Goal: Information Seeking & Learning: Check status

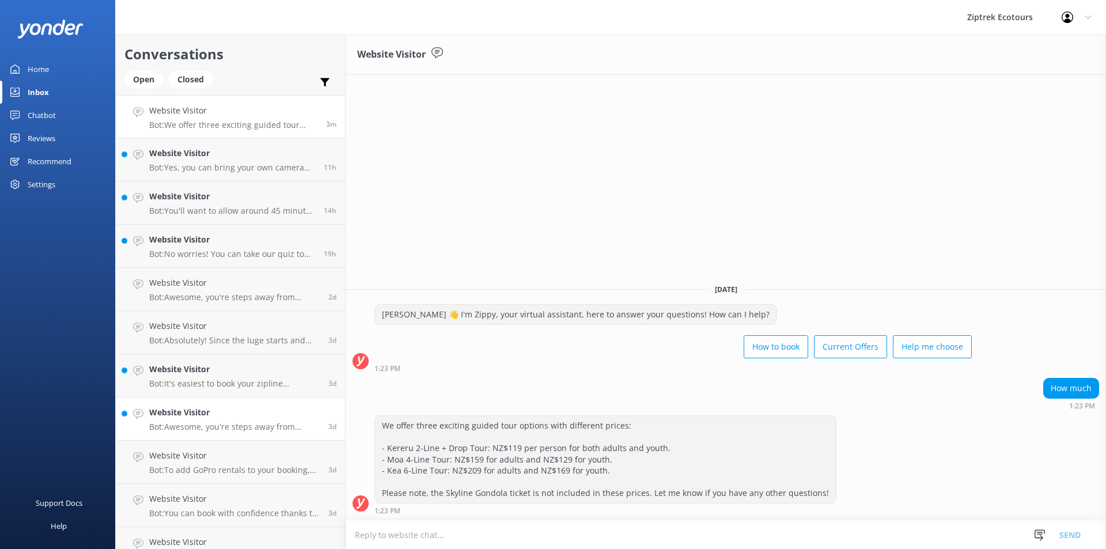
click at [215, 410] on h4 "Website Visitor" at bounding box center [234, 412] width 170 height 13
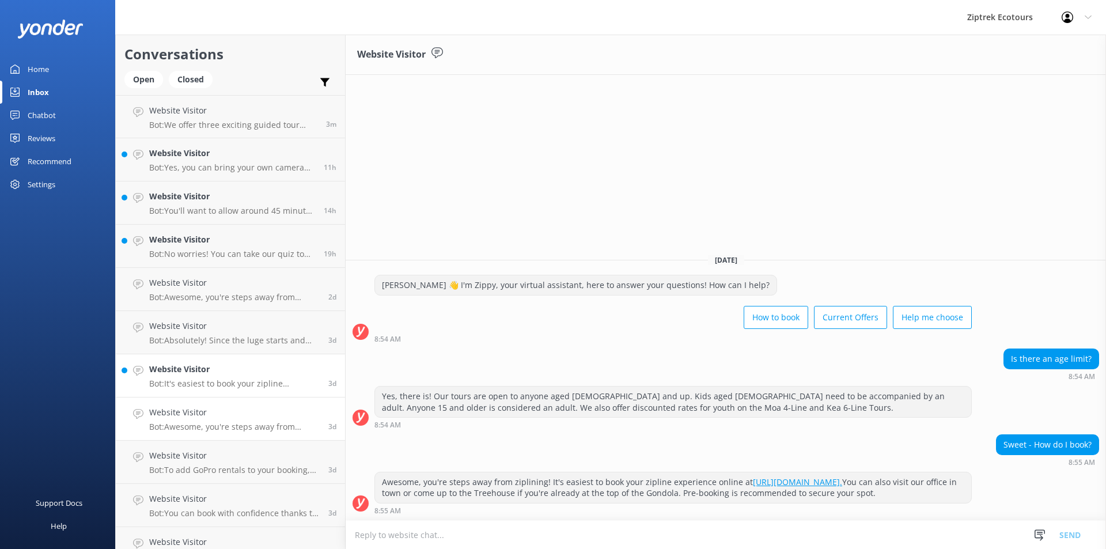
click at [222, 380] on p "Bot: It's easiest to book your zipline experience online, we've got live availa…" at bounding box center [234, 383] width 170 height 10
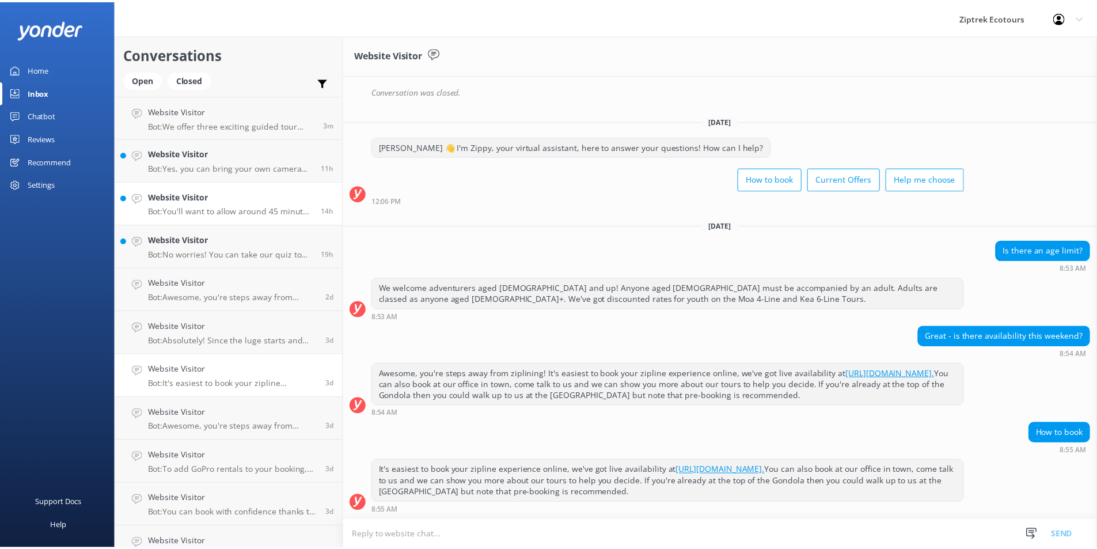
scroll to position [423, 0]
click at [227, 204] on div "Website Visitor Bot: You'll want to allow around 45 minutes to get up the gondo…" at bounding box center [232, 202] width 166 height 25
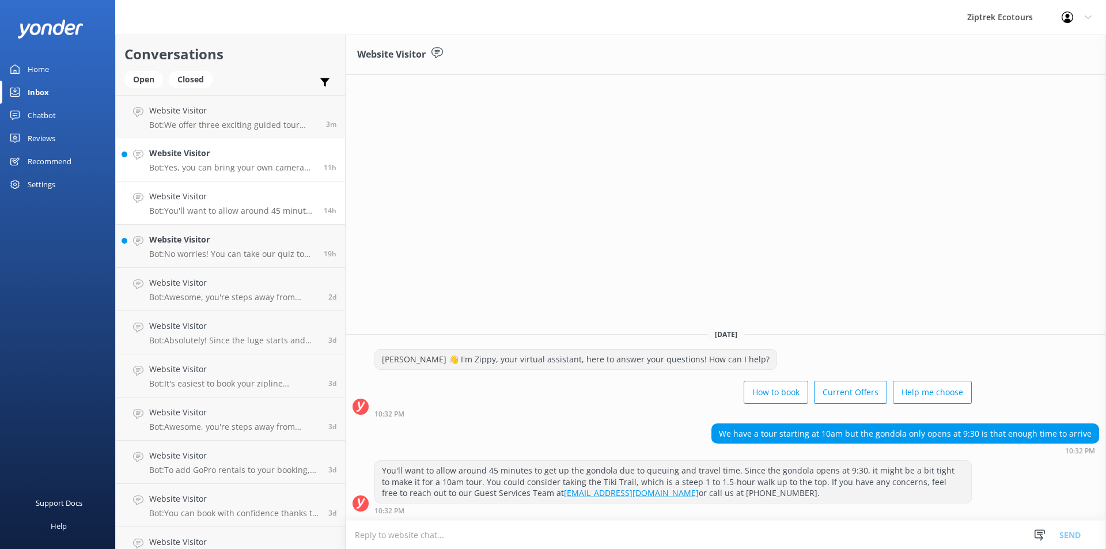
click at [232, 179] on link "Website Visitor Bot: Yes, you can bring your own camera on the tour! Just make …" at bounding box center [230, 159] width 229 height 43
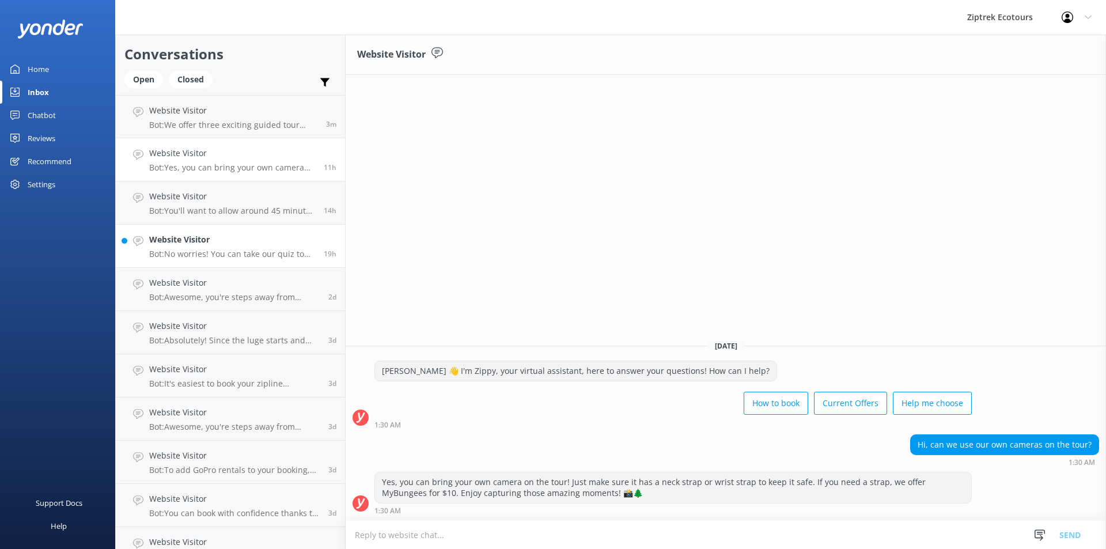
click at [224, 255] on p "Bot: No worries! You can take our quiz to help choose the best zipline adventur…" at bounding box center [232, 254] width 166 height 10
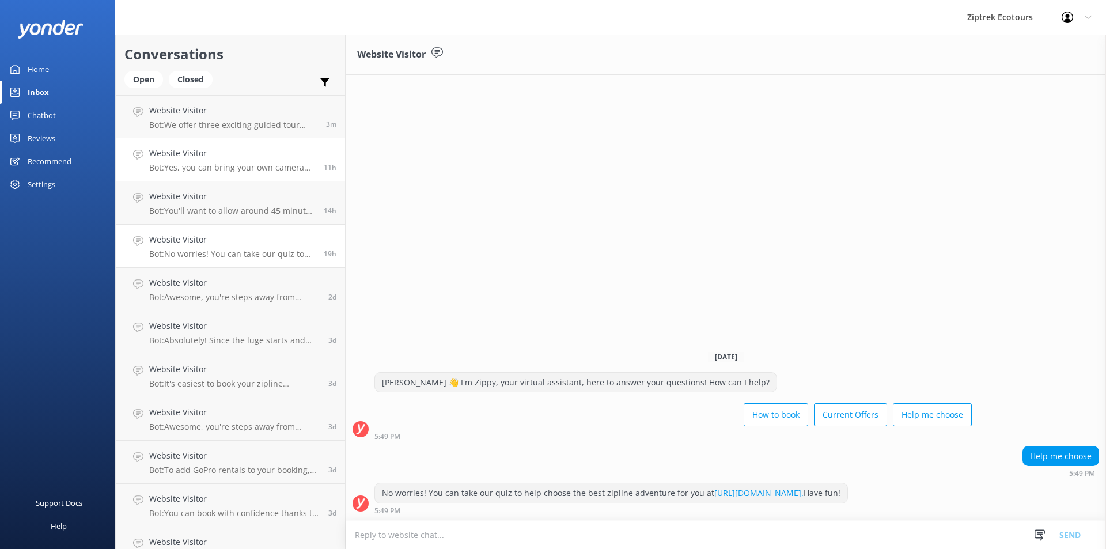
click at [232, 173] on link "Website Visitor Bot: Yes, you can bring your own camera on the tour! Just make …" at bounding box center [230, 159] width 229 height 43
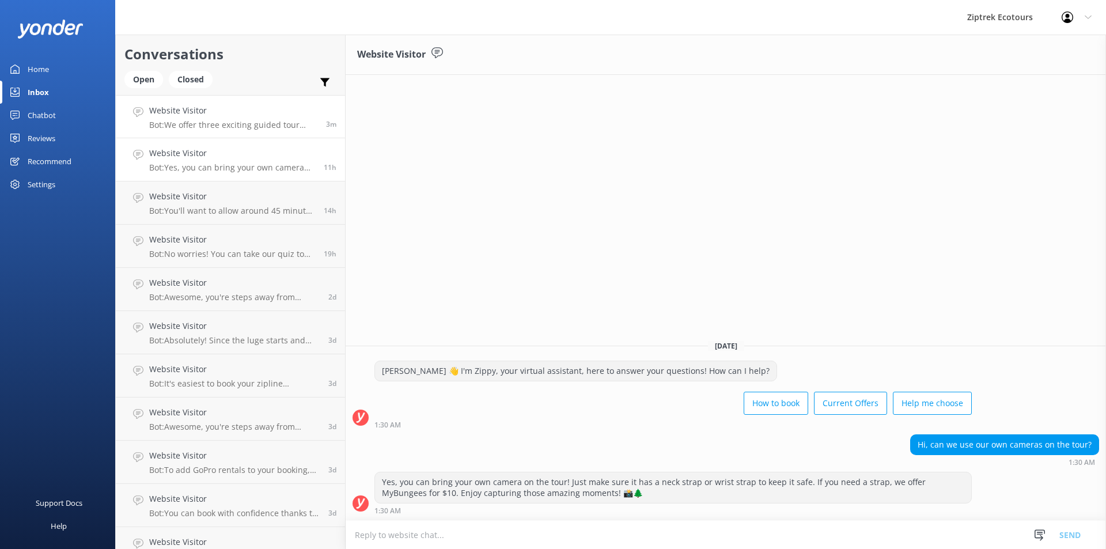
click at [244, 119] on div "Website Visitor Bot: We offer three exciting guided tour options with different…" at bounding box center [233, 116] width 168 height 25
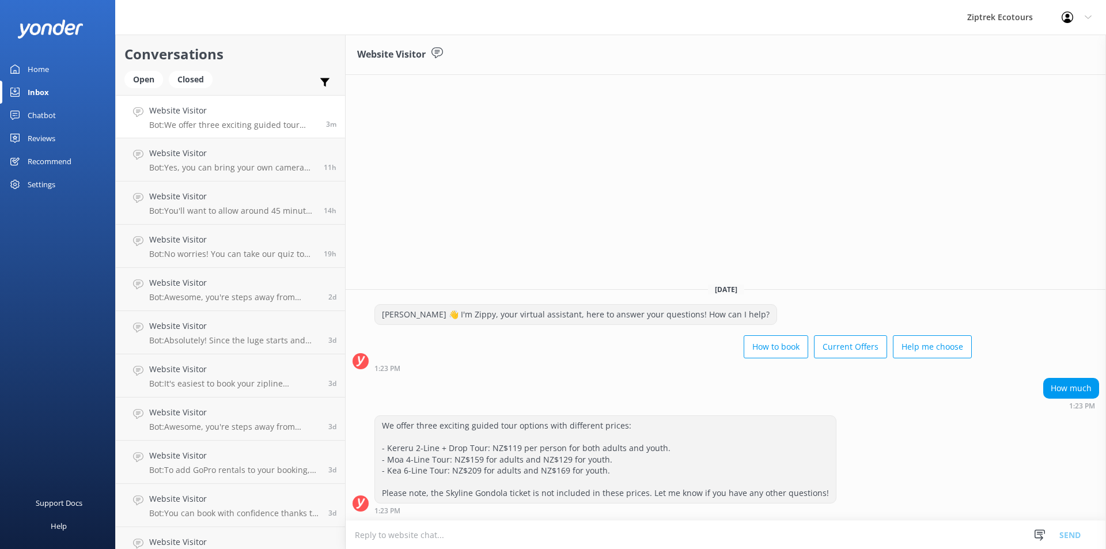
click at [81, 148] on link "Reviews" at bounding box center [57, 138] width 115 height 23
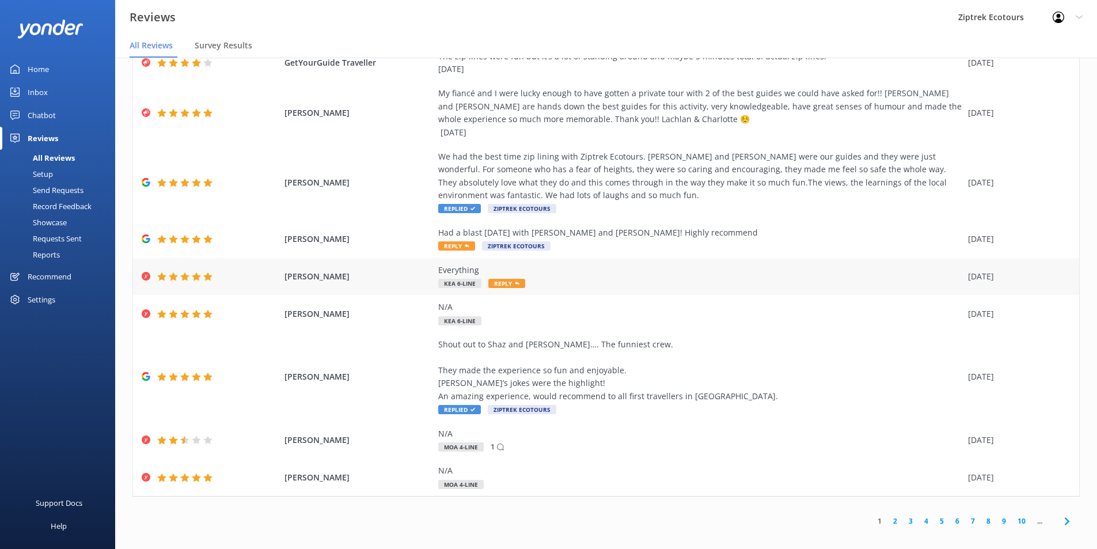
scroll to position [23, 0]
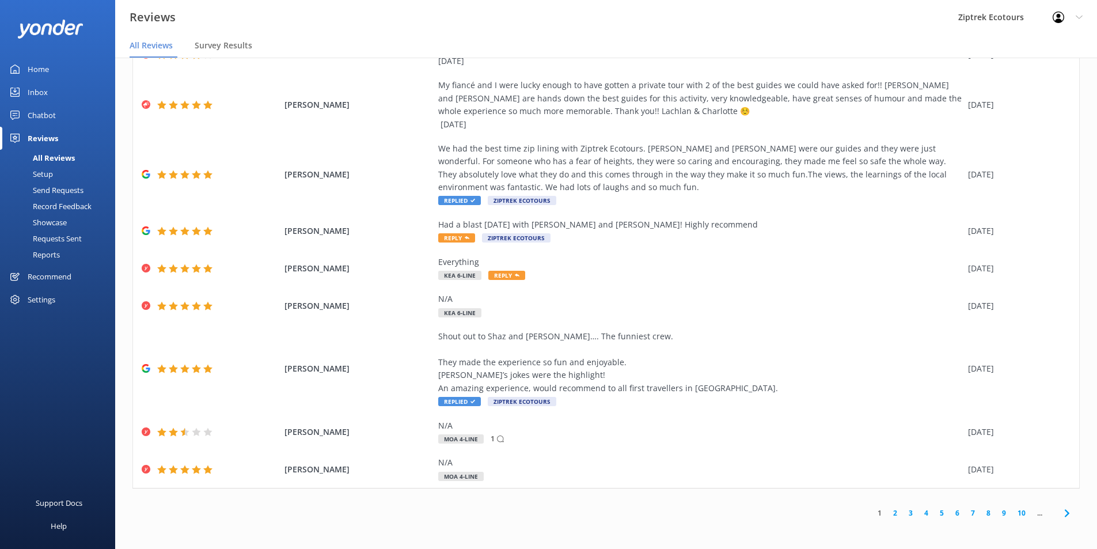
click at [888, 516] on link "2" at bounding box center [896, 512] width 16 height 11
